Goal: Communication & Community: Participate in discussion

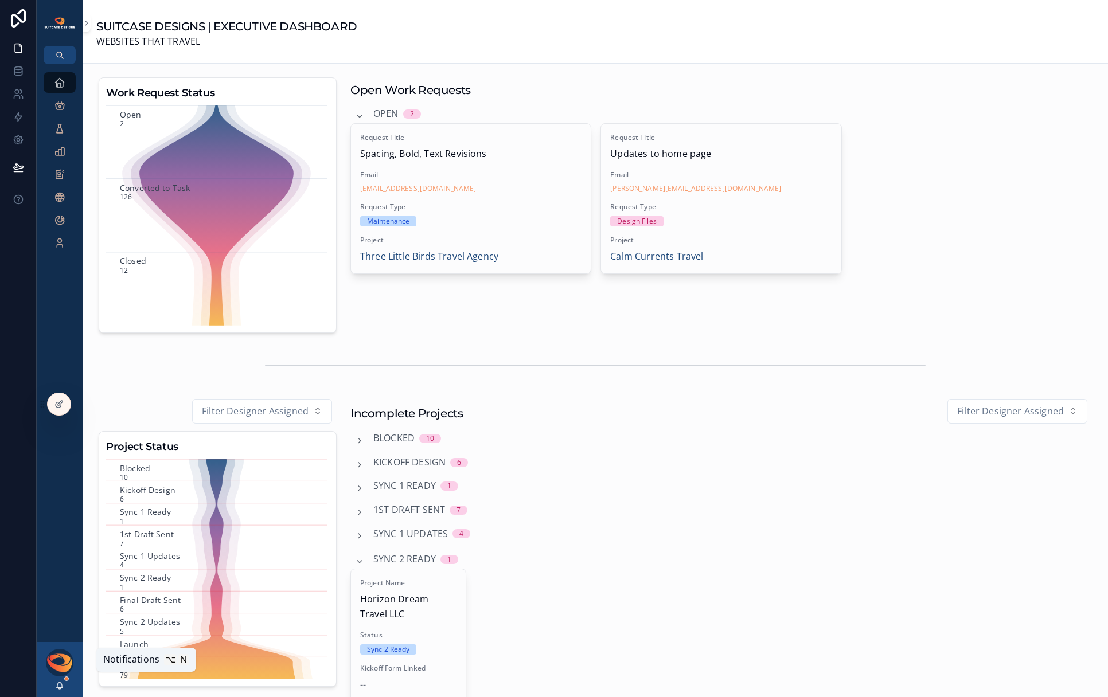
click at [57, 686] on icon "scrollable content" at bounding box center [60, 684] width 6 height 5
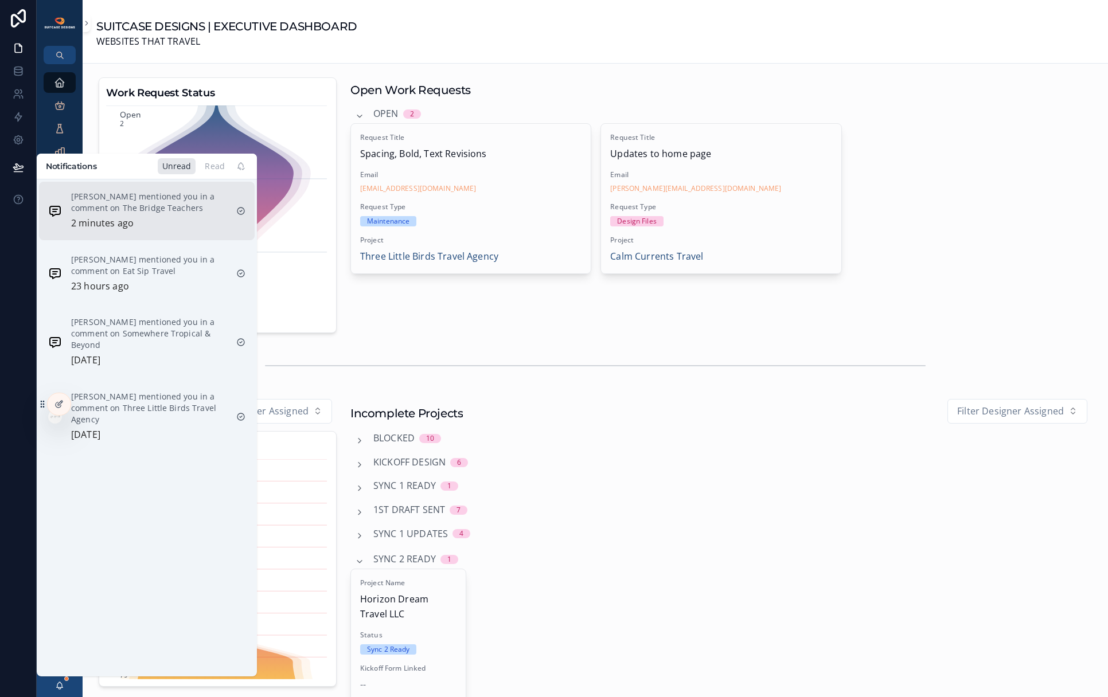
click at [139, 213] on p "[PERSON_NAME] mentioned you in a comment on The Bridge Teachers" at bounding box center [149, 202] width 156 height 23
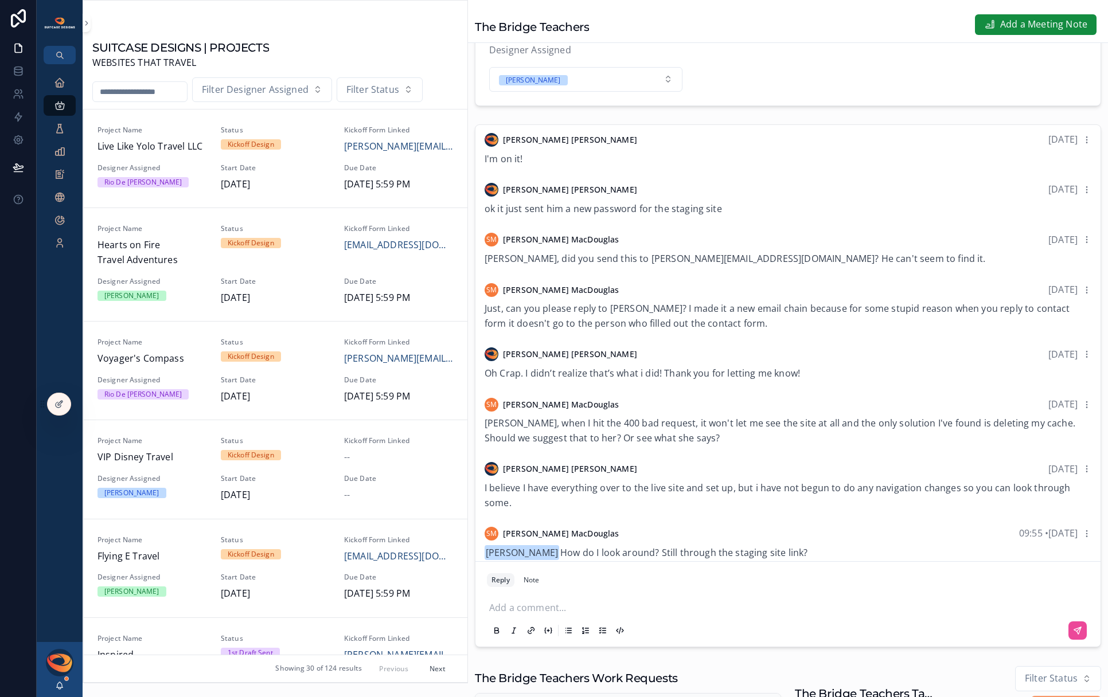
scroll to position [195, 0]
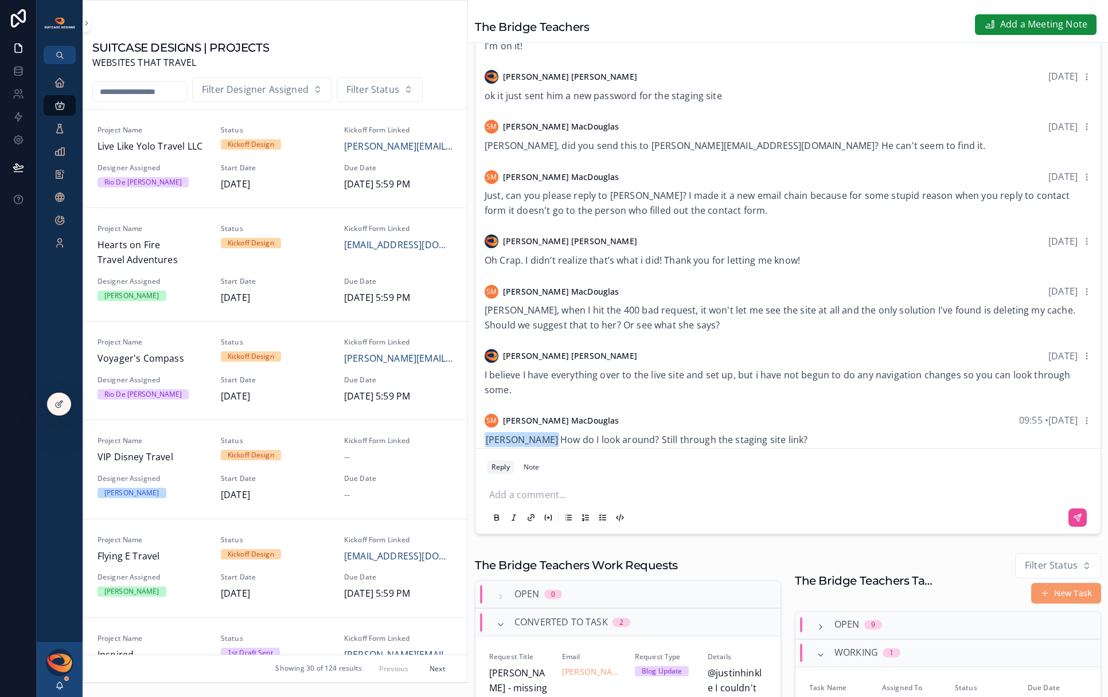
click at [576, 499] on p "scrollable content" at bounding box center [790, 493] width 602 height 11
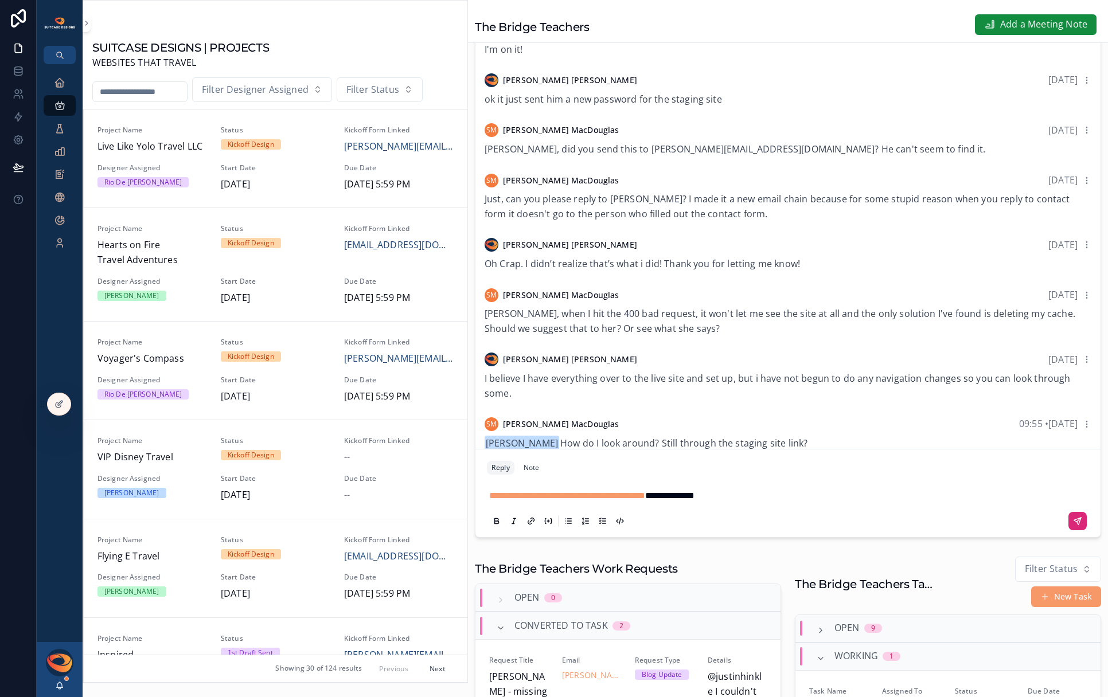
click at [1073, 526] on icon "scrollable content" at bounding box center [1077, 521] width 9 height 9
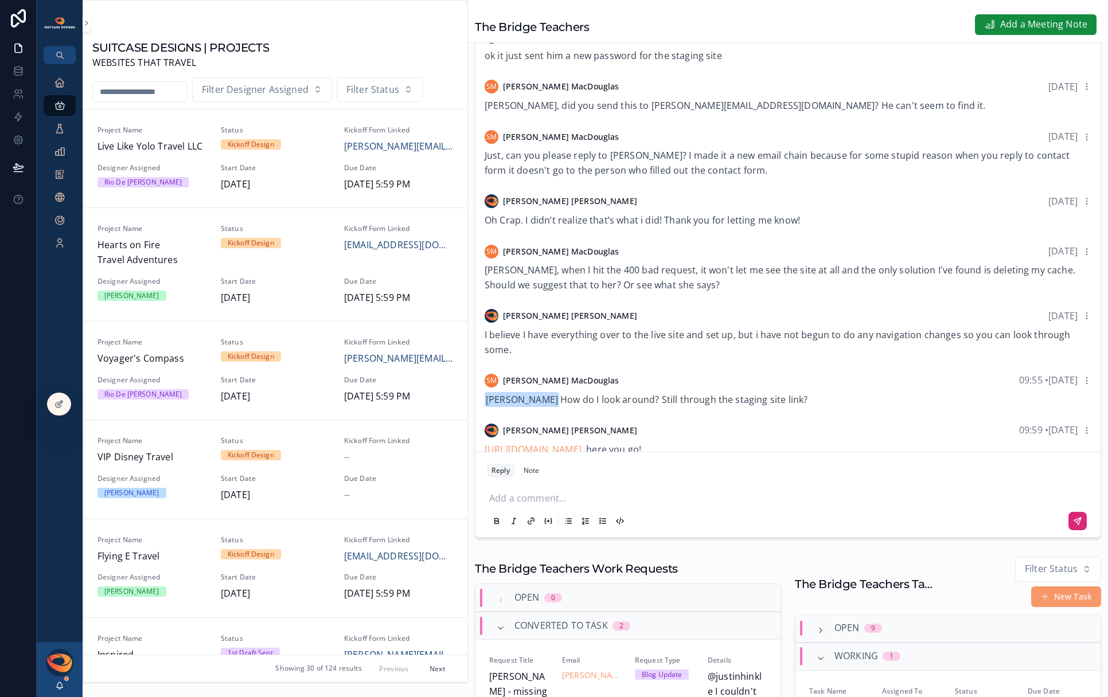
scroll to position [811, 0]
